Goal: Information Seeking & Learning: Learn about a topic

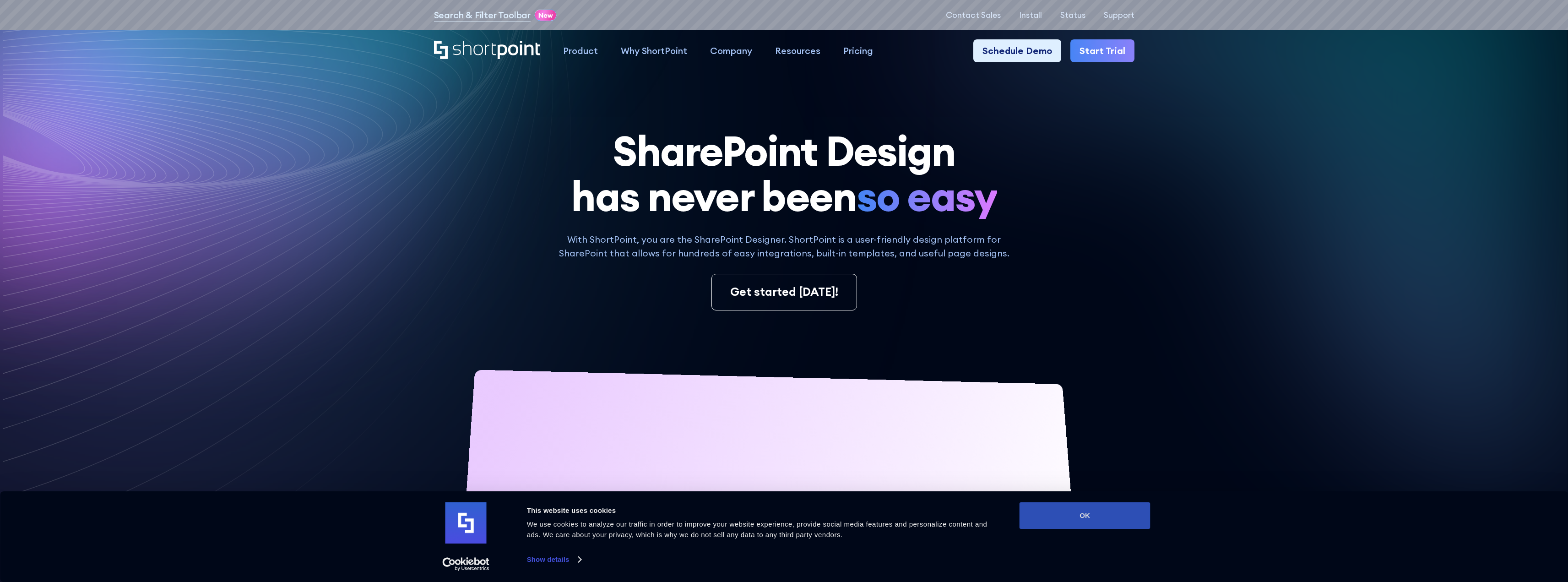
click at [1110, 515] on button "OK" at bounding box center [1085, 515] width 131 height 26
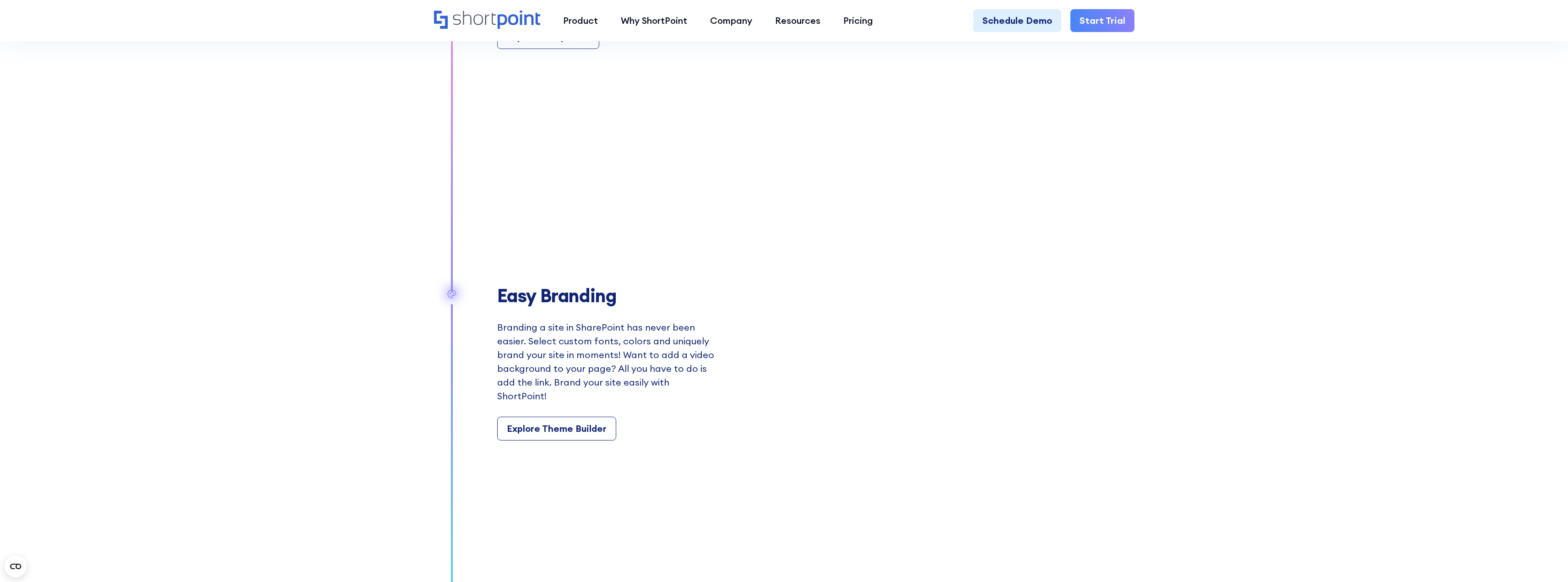
scroll to position [1144, 0]
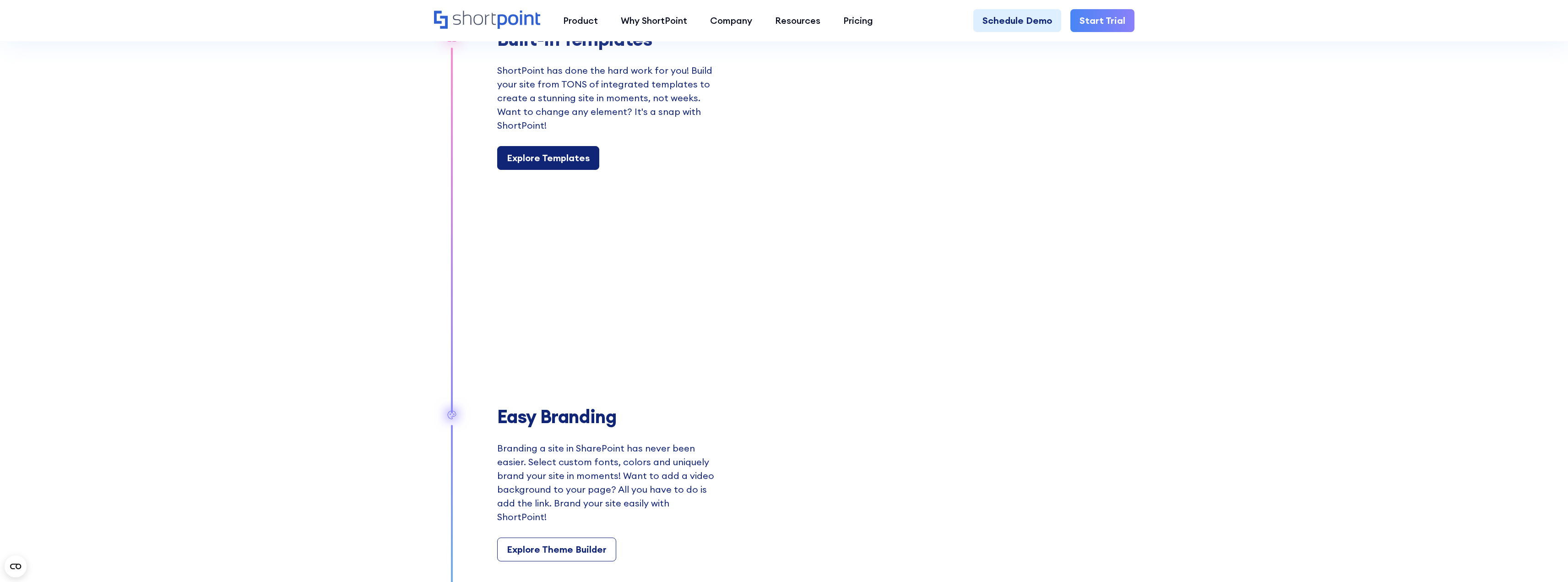
click at [553, 161] on div "Explore Templates" at bounding box center [548, 158] width 83 height 13
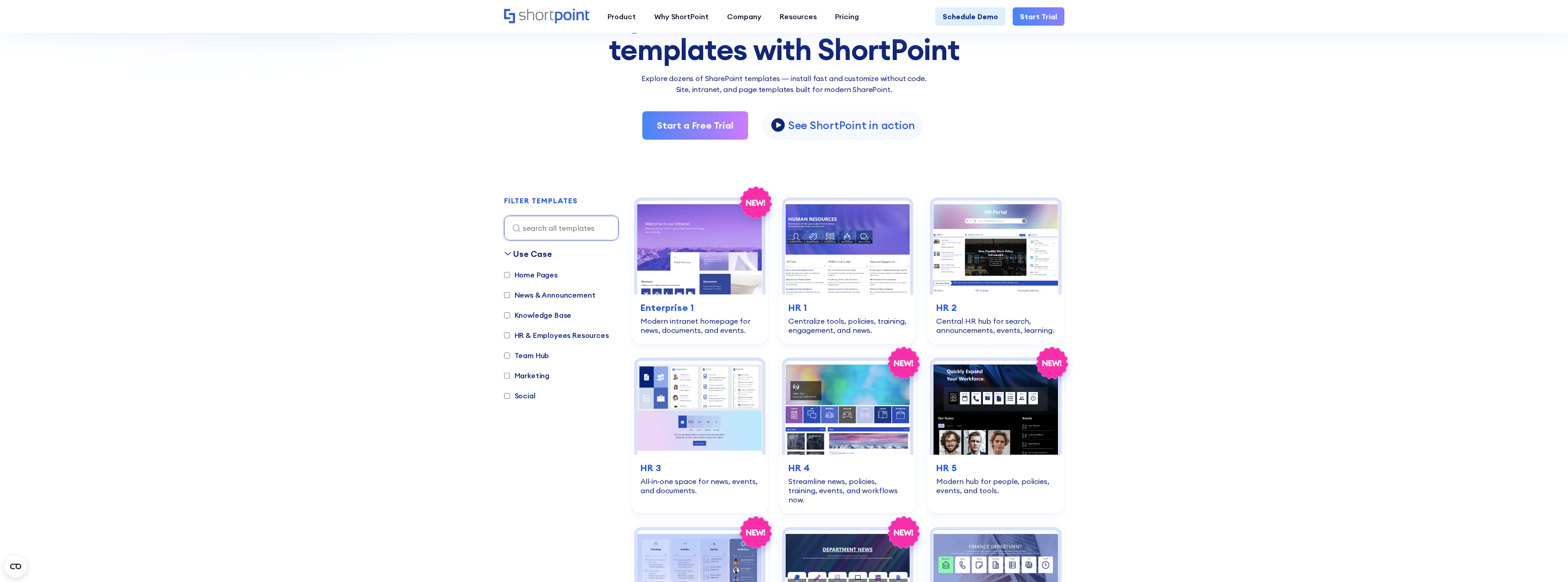
scroll to position [138, 0]
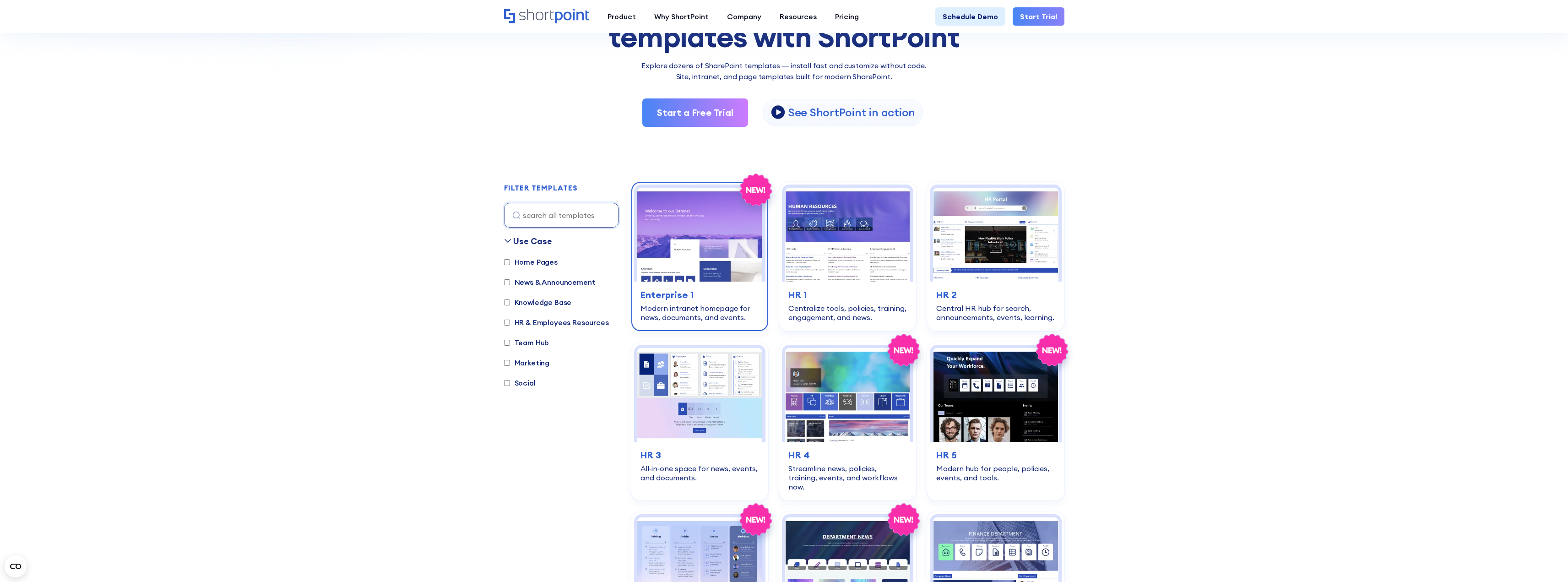
click at [702, 235] on img at bounding box center [699, 235] width 125 height 94
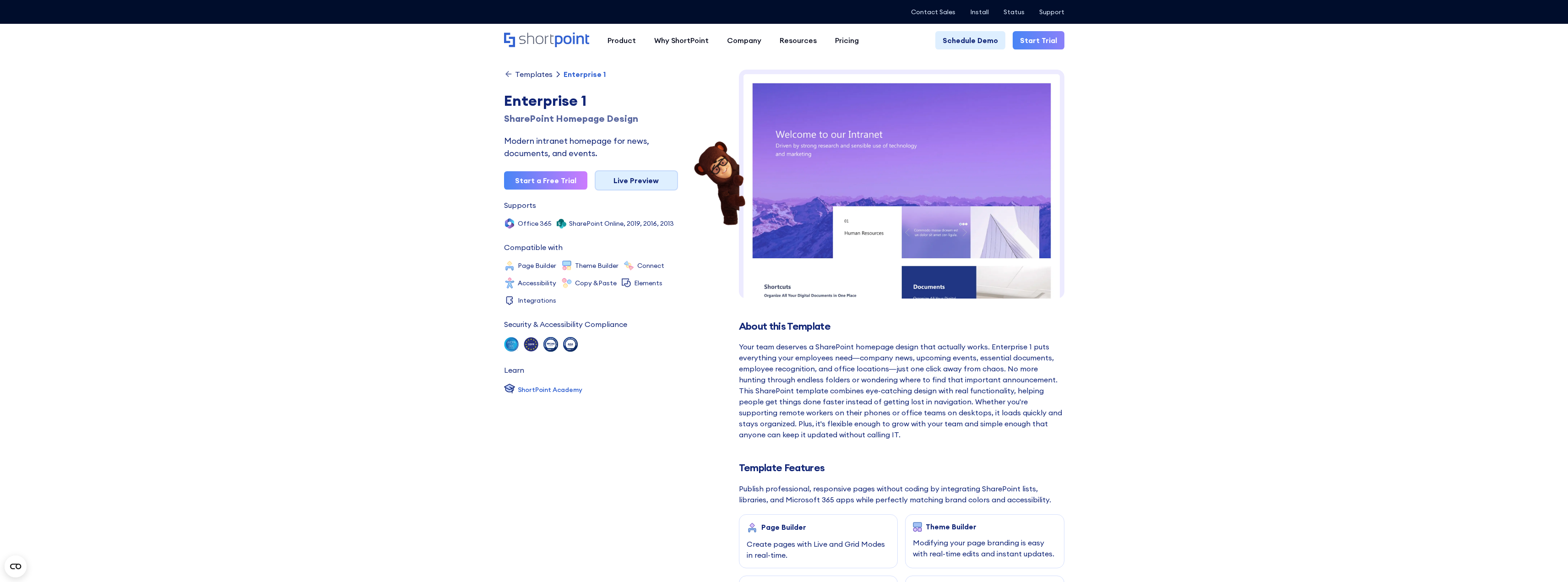
click at [634, 183] on link "Live Preview" at bounding box center [636, 180] width 83 height 20
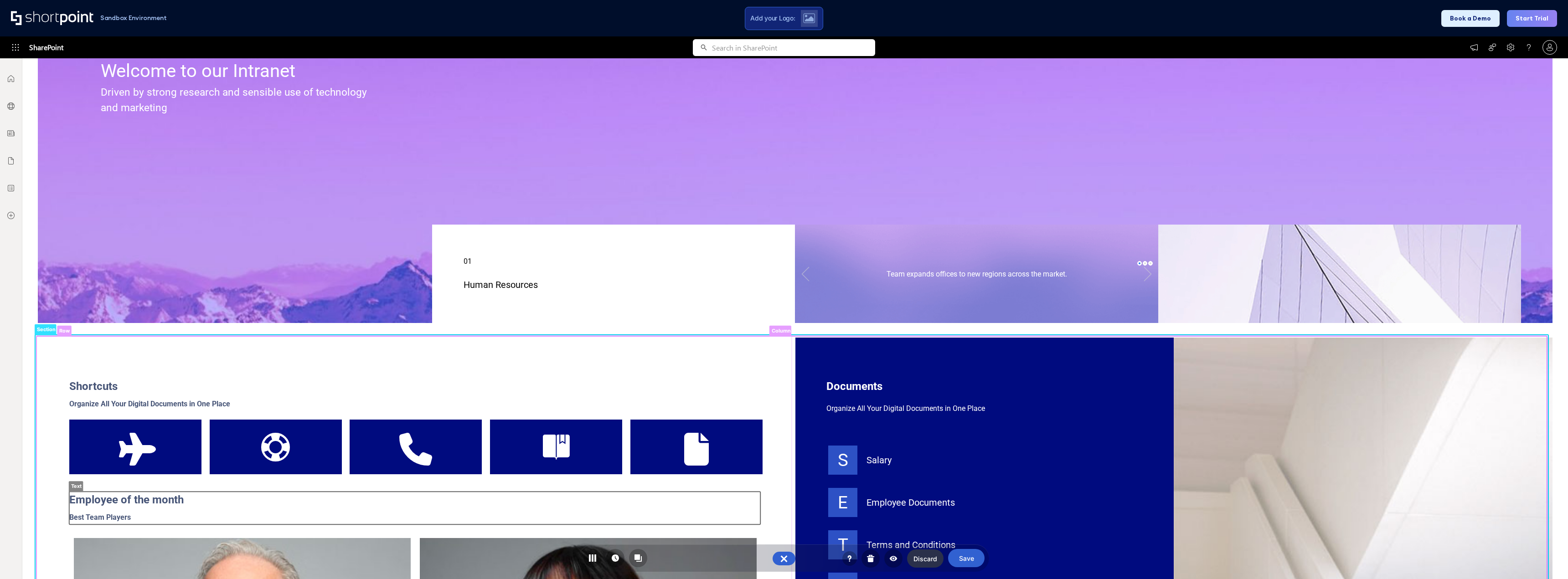
scroll to position [198, 0]
